Goal: Purchase product/service

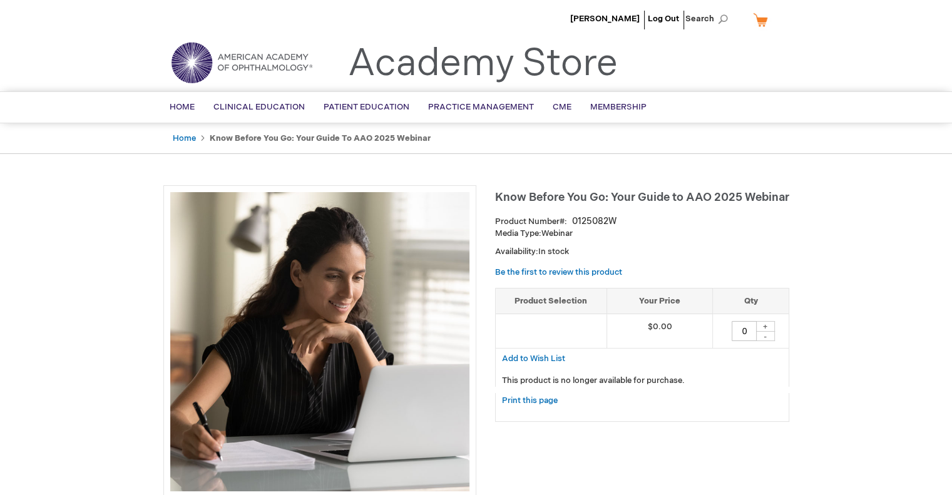
scroll to position [125, 0]
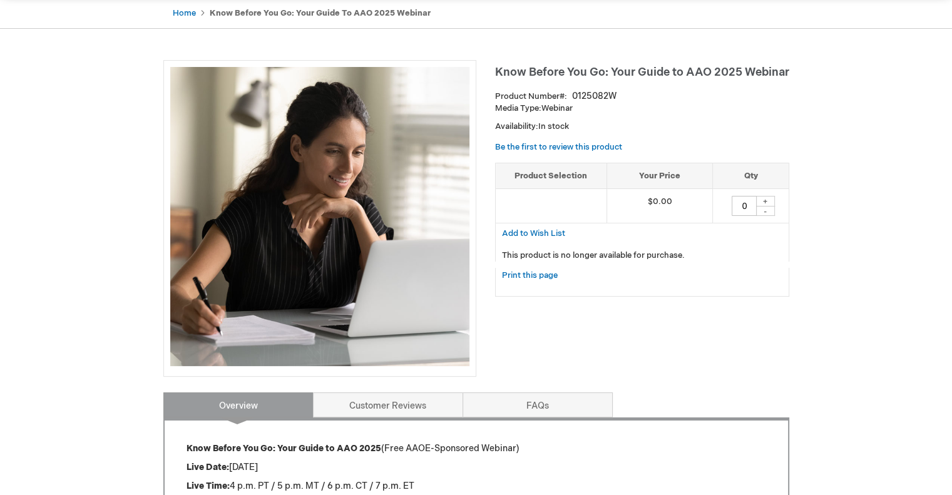
click at [755, 200] on input "0" at bounding box center [744, 206] width 25 height 20
click at [774, 203] on div "+" at bounding box center [765, 201] width 19 height 11
type input "1"
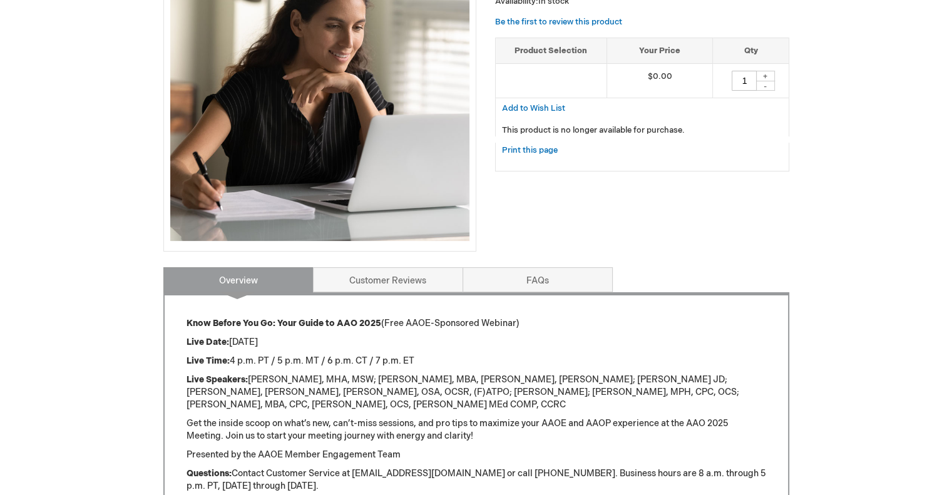
scroll to position [0, 0]
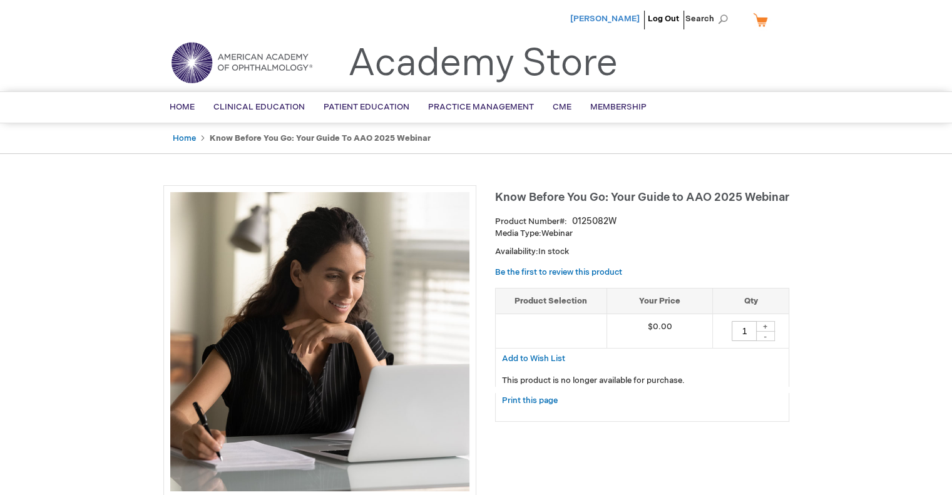
click at [617, 23] on span "[PERSON_NAME]" at bounding box center [604, 19] width 69 height 10
